Goal: Answer question/provide support

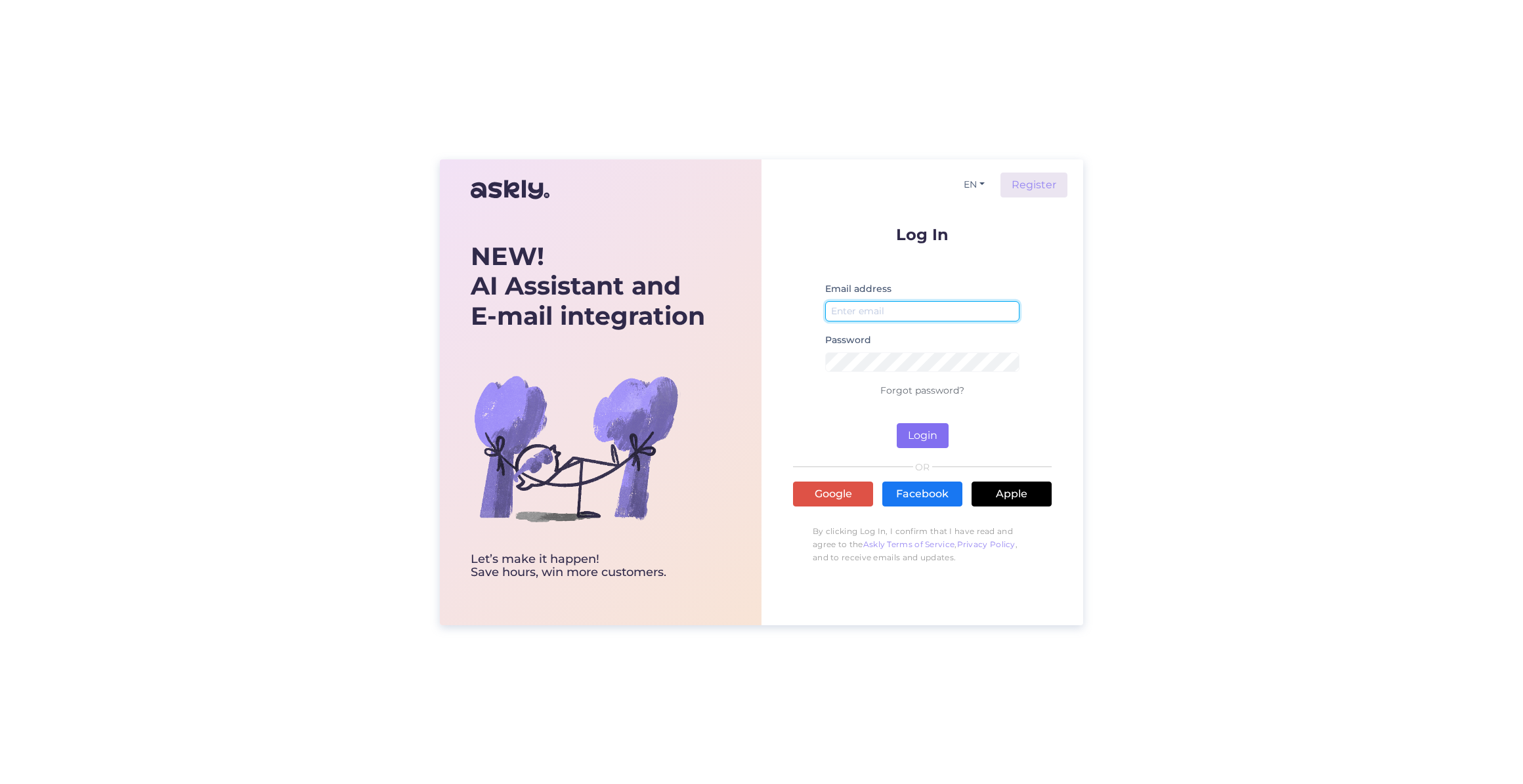
type input "[EMAIL_ADDRESS][DOMAIN_NAME]"
click at [926, 427] on button "Login" at bounding box center [923, 436] width 52 height 25
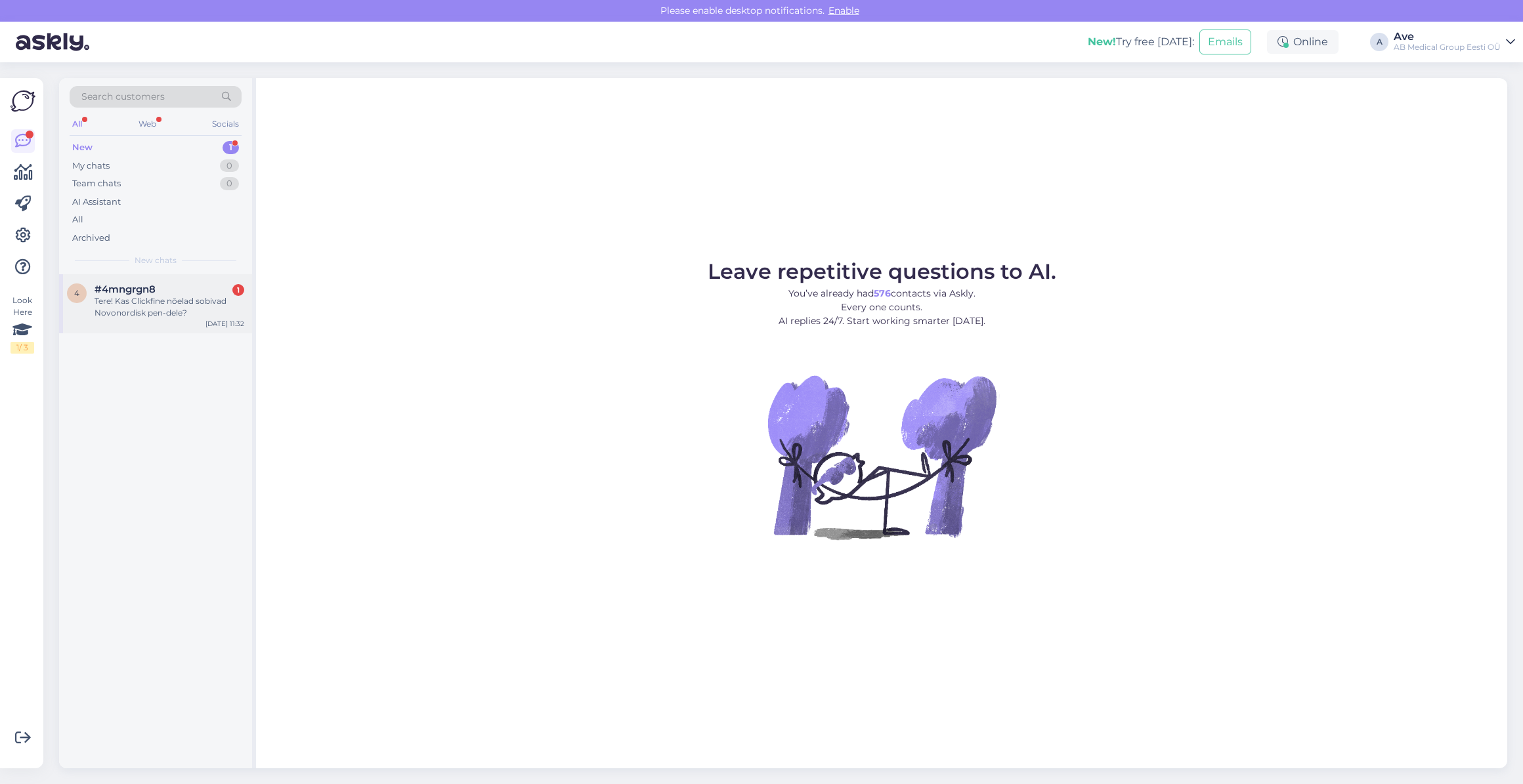
click at [107, 289] on span "#4mngrgn8" at bounding box center [125, 290] width 61 height 12
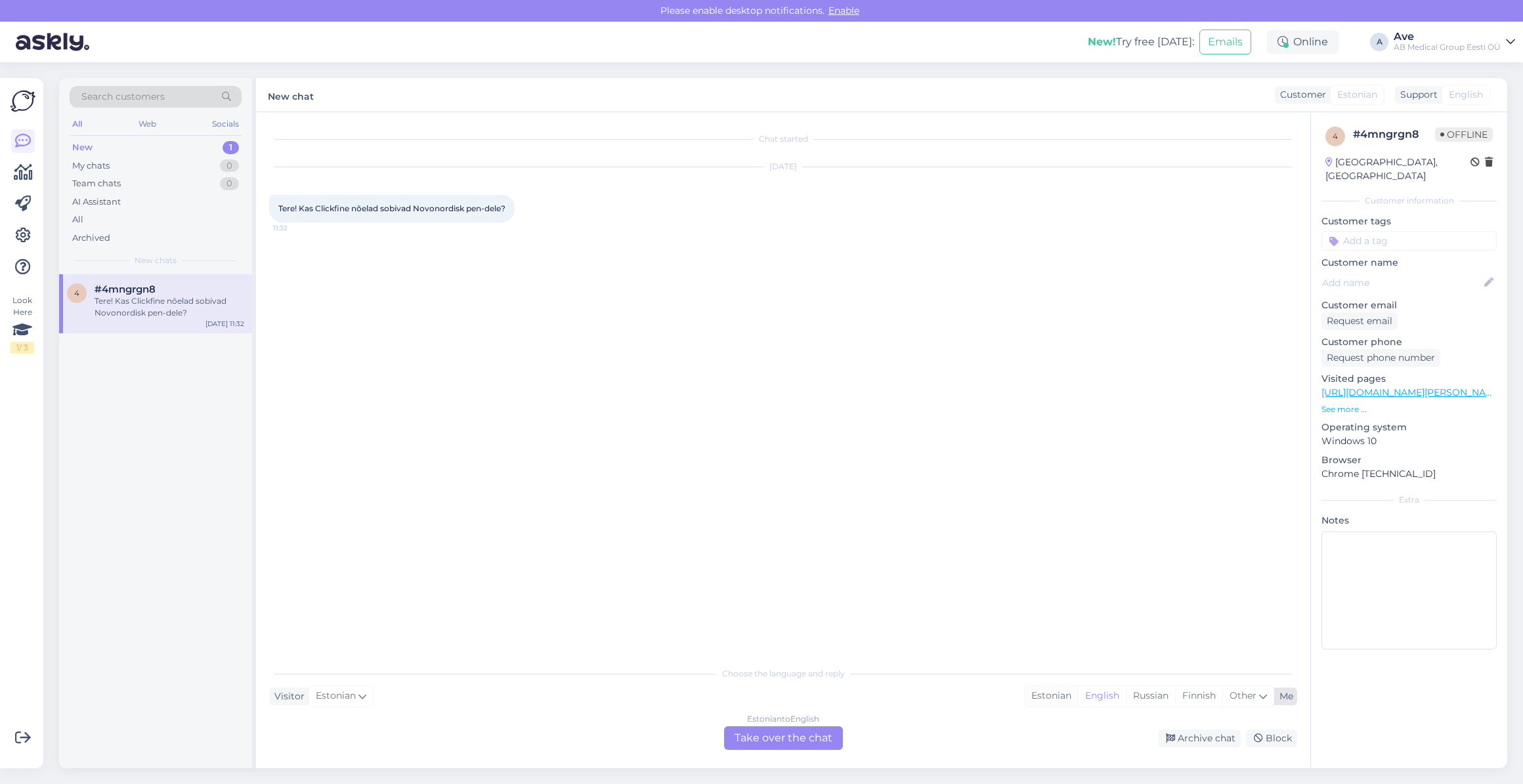
click at [1045, 699] on div "Estonian" at bounding box center [1051, 696] width 53 height 20
click at [774, 747] on div "Estonian to Estonian Take over the chat" at bounding box center [783, 738] width 119 height 23
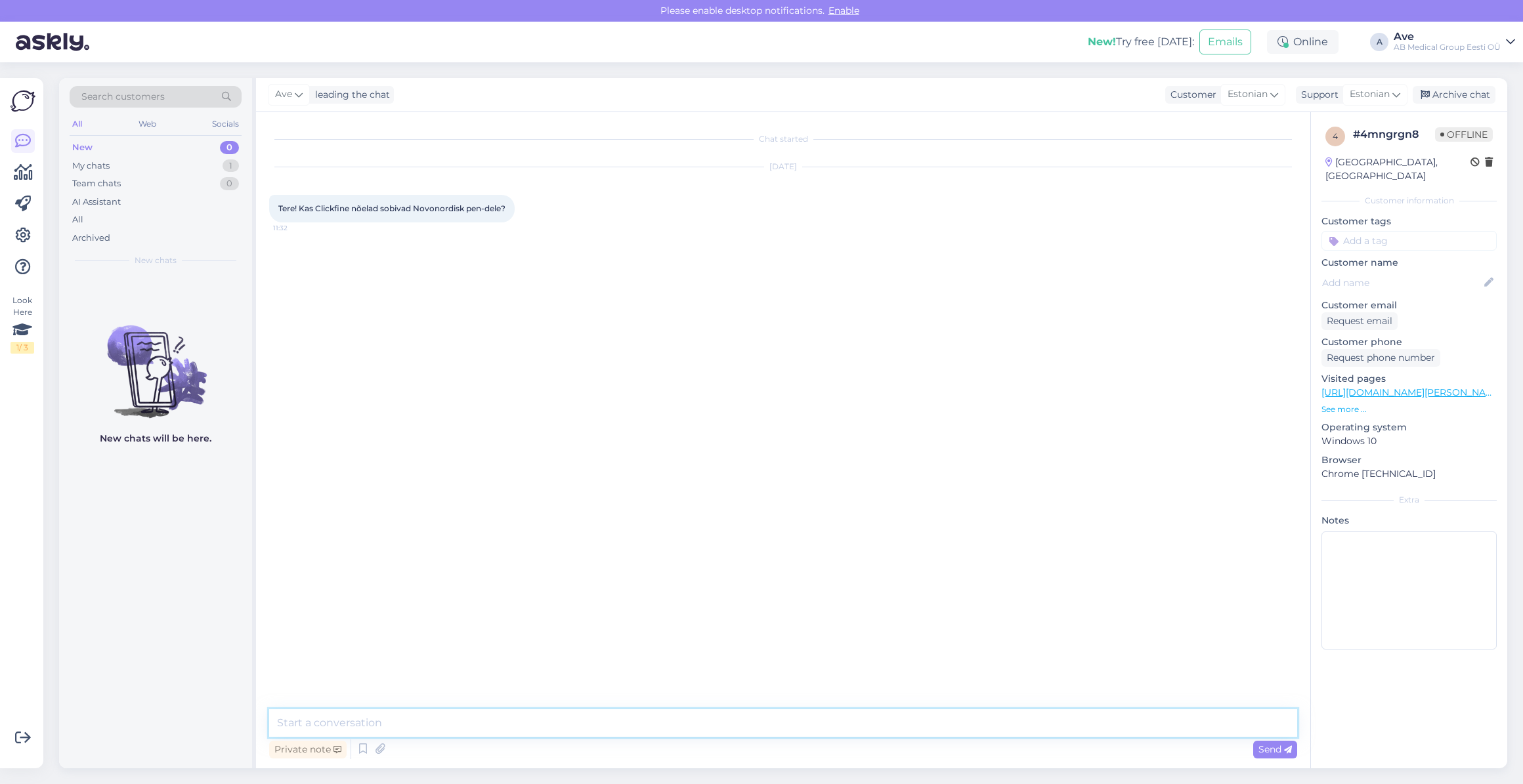
click at [358, 721] on textarea at bounding box center [783, 723] width 1028 height 28
type textarea "Tere. Peaksid sobima aga kindlalt väita ei julge."
